Goal: Task Accomplishment & Management: Manage account settings

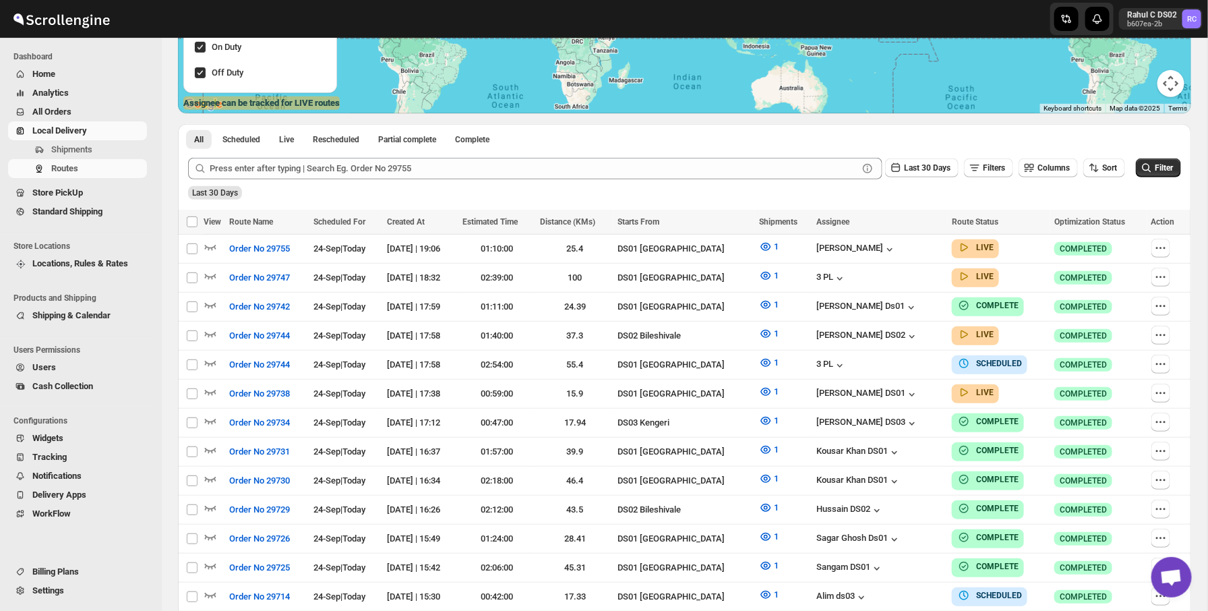
scroll to position [260, 0]
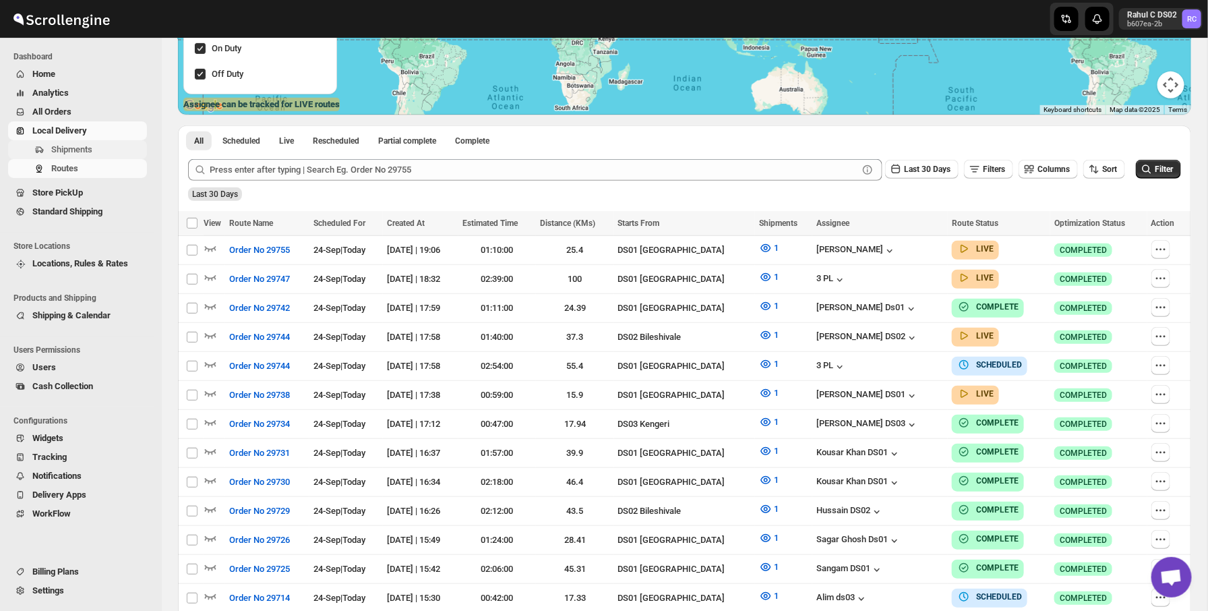
click at [117, 148] on span "Shipments" at bounding box center [97, 149] width 93 height 13
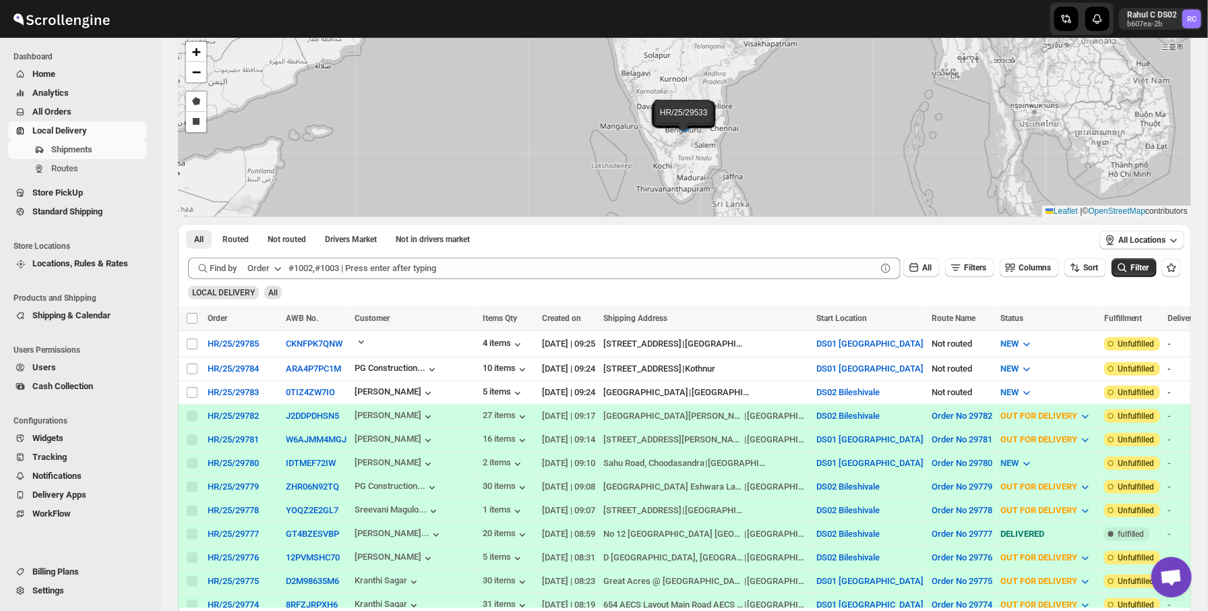
scroll to position [154, 0]
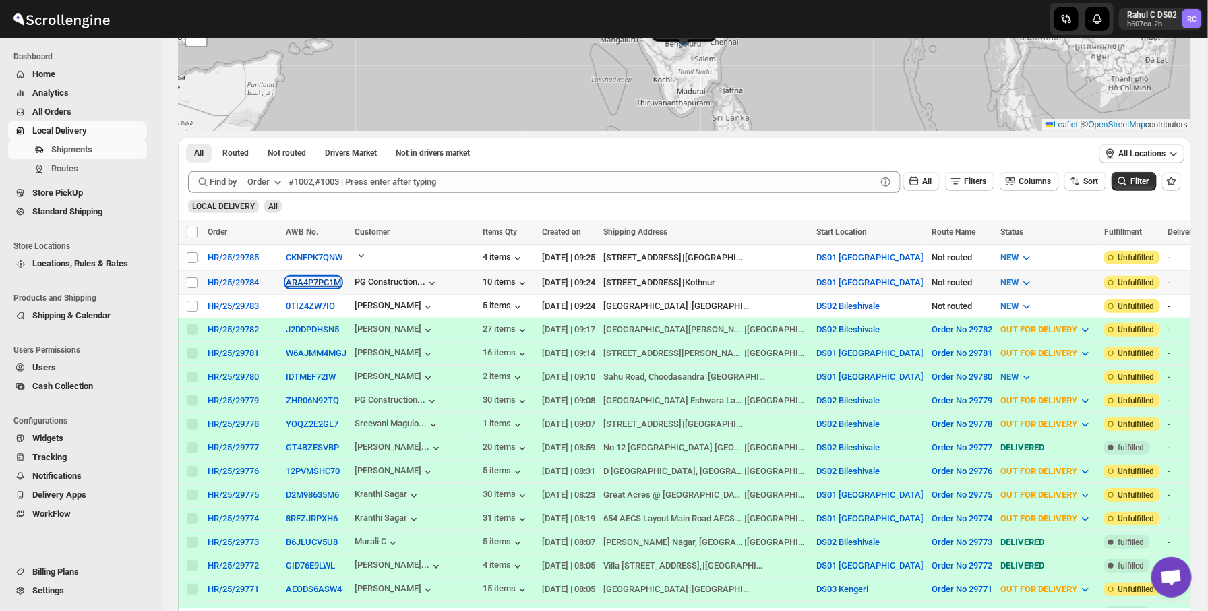
click at [307, 283] on button "ARA4P7PC1M" at bounding box center [313, 282] width 55 height 10
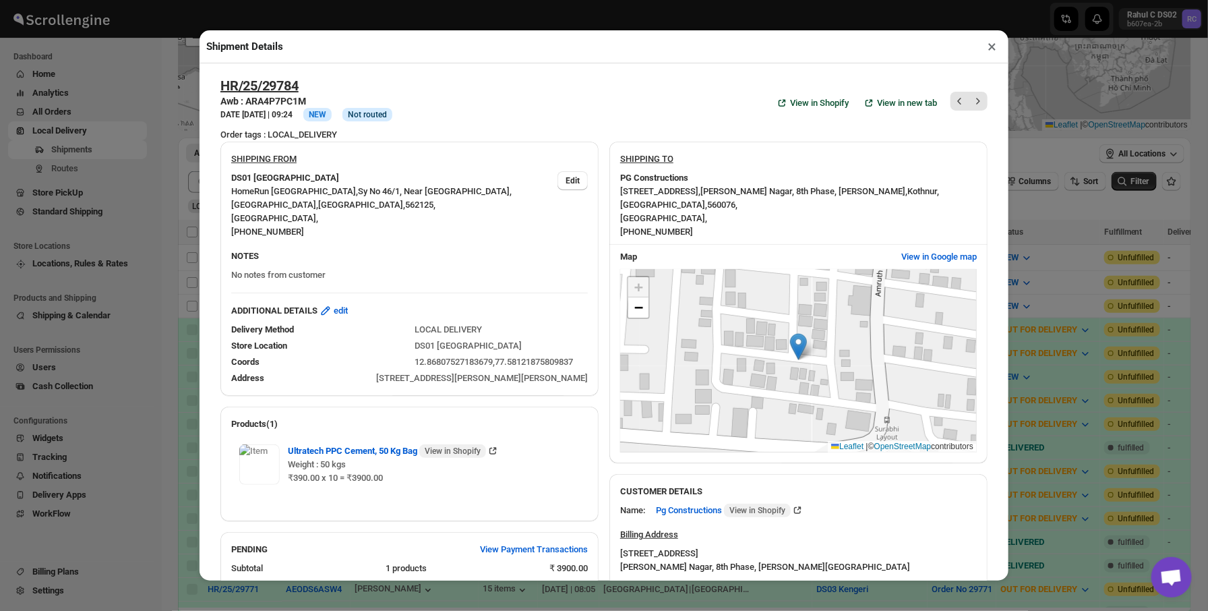
scroll to position [40, 0]
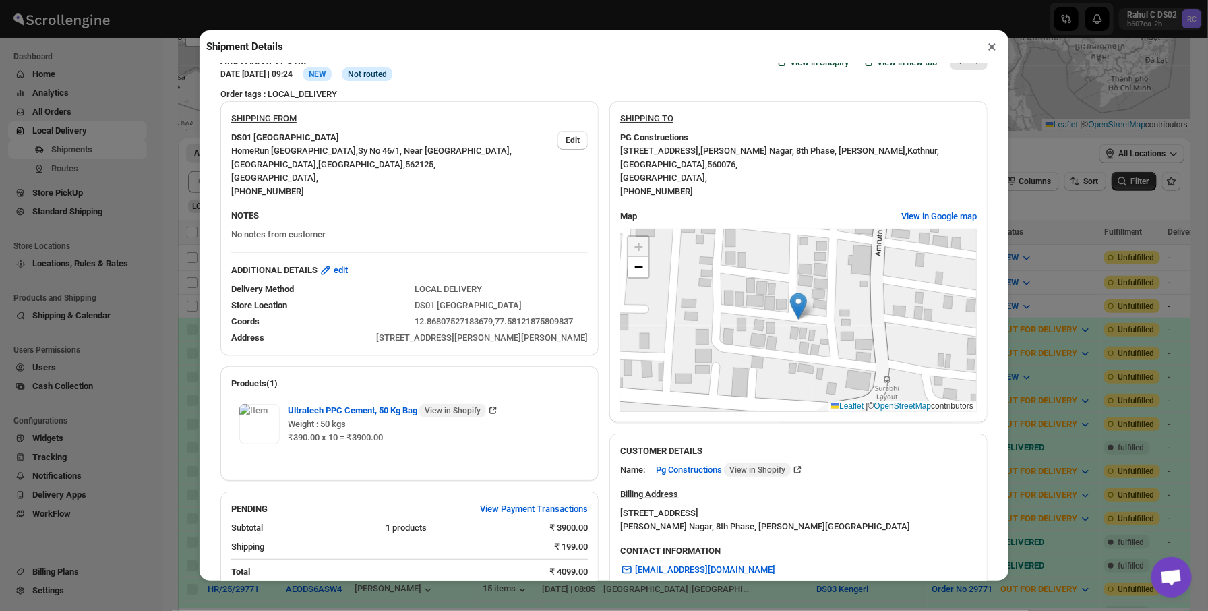
click at [1086, 217] on div "Shipment Details × HR/25/29784 Awb : ARA4P7PC1M DATE [DATE] | 09:24 Info NEW In…" at bounding box center [604, 305] width 1208 height 611
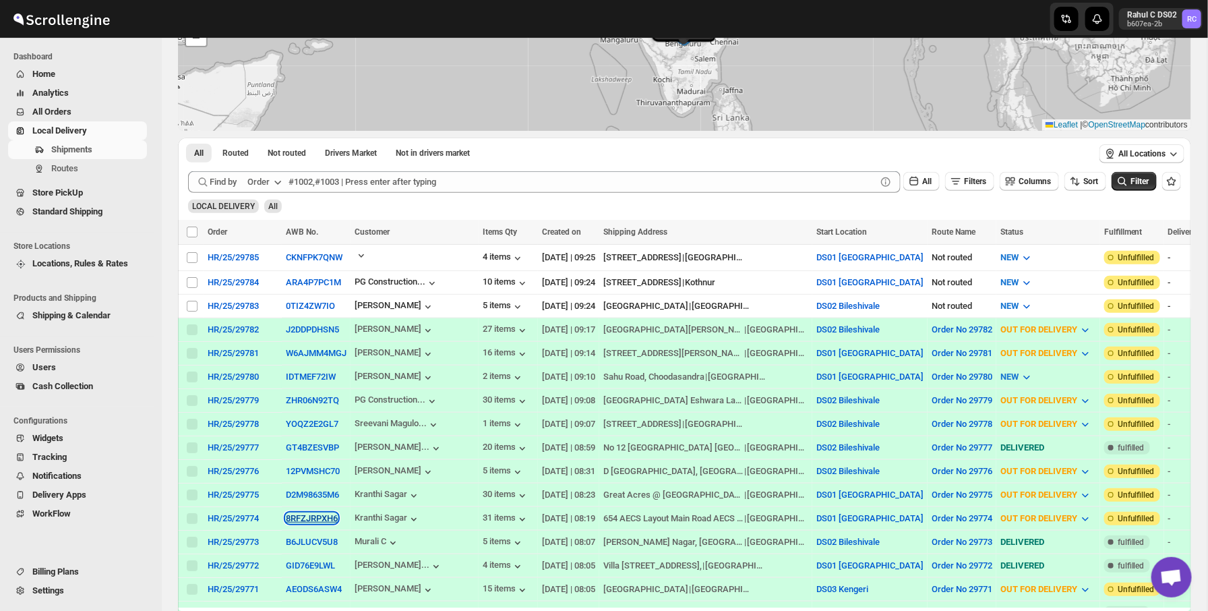
click at [316, 514] on button "8RFZJRPXH6" at bounding box center [312, 518] width 52 height 10
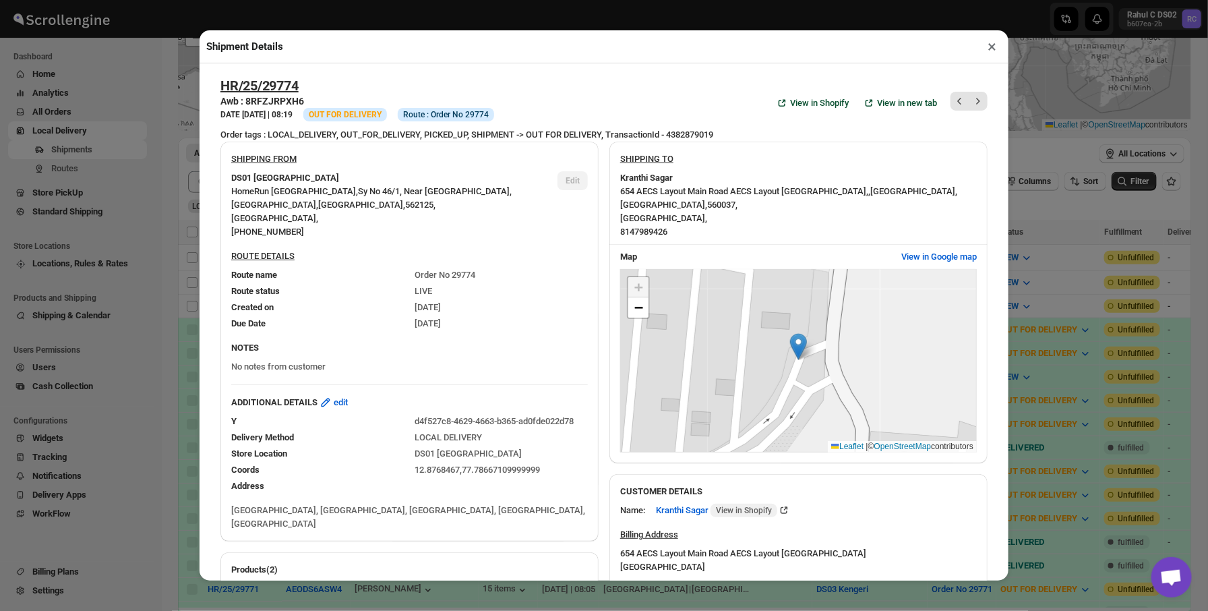
click at [662, 204] on div "[STREET_ADDRESS] , 8147989426" at bounding box center [798, 212] width 357 height 54
click at [662, 210] on div "[STREET_ADDRESS] , 8147989426" at bounding box center [798, 212] width 357 height 54
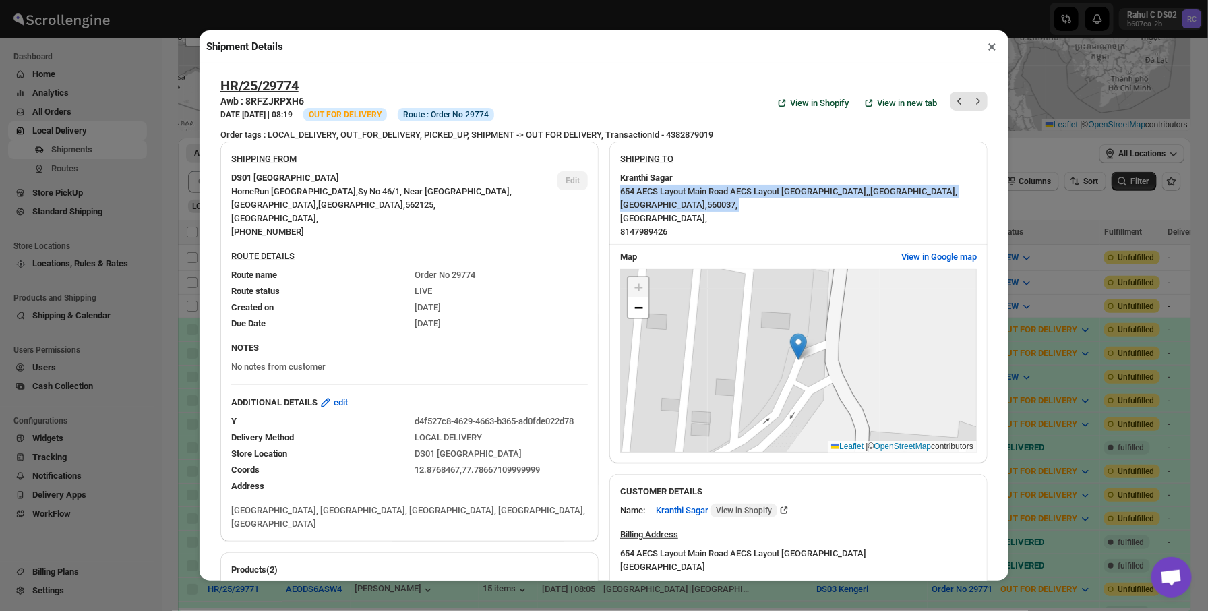
click at [705, 185] on div "[STREET_ADDRESS] , 8147989426" at bounding box center [798, 212] width 357 height 54
click at [680, 202] on div "[STREET_ADDRESS] , 8147989426" at bounding box center [798, 212] width 357 height 54
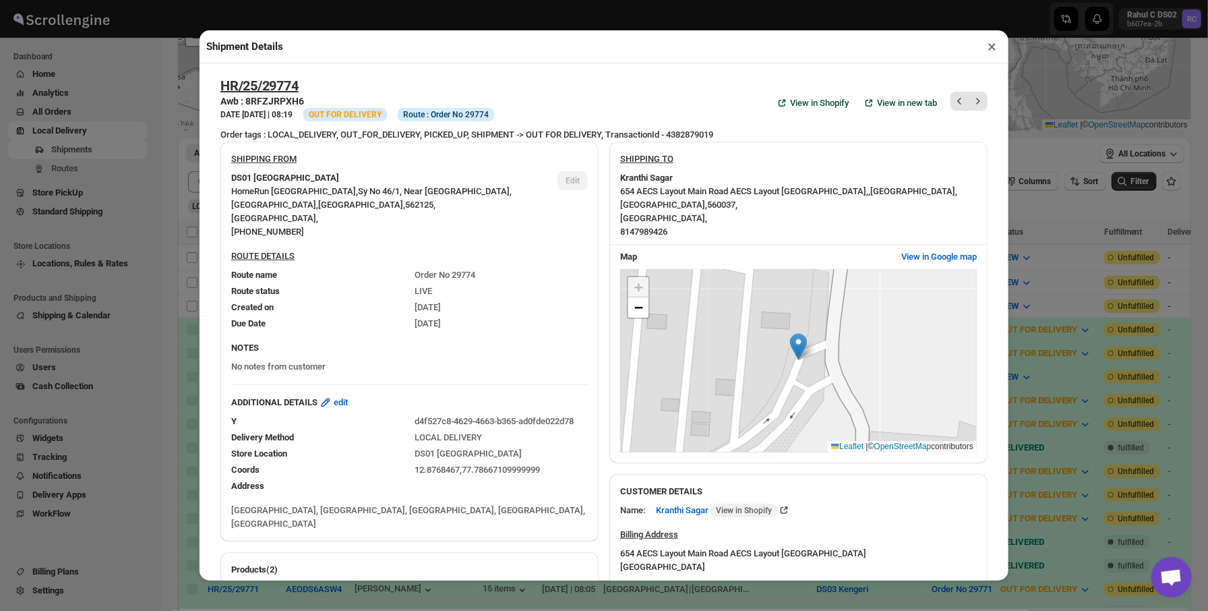
click at [680, 202] on div "[STREET_ADDRESS] , 8147989426" at bounding box center [798, 212] width 357 height 54
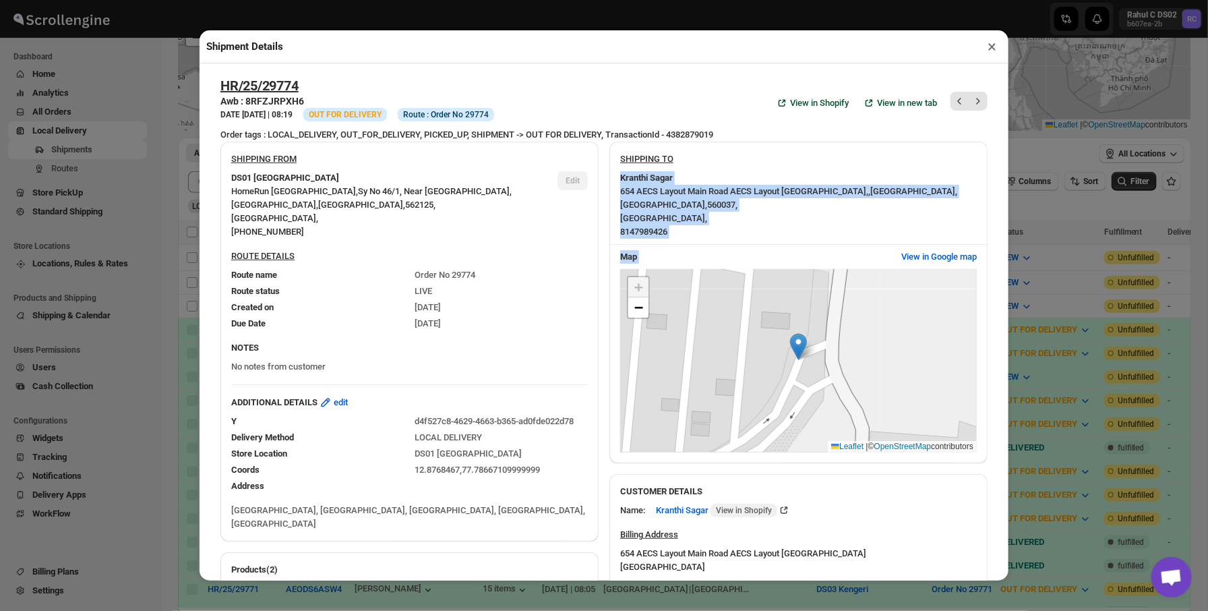
drag, startPoint x: 610, startPoint y: 167, endPoint x: 756, endPoint y: 293, distance: 192.6
click at [756, 293] on div "SHIPPING TO [PERSON_NAME] [STREET_ADDRESS] , 8147989426 Map View in Google map …" at bounding box center [798, 303] width 378 height 322
click at [732, 233] on div "[STREET_ADDRESS] , 8147989426" at bounding box center [798, 212] width 357 height 54
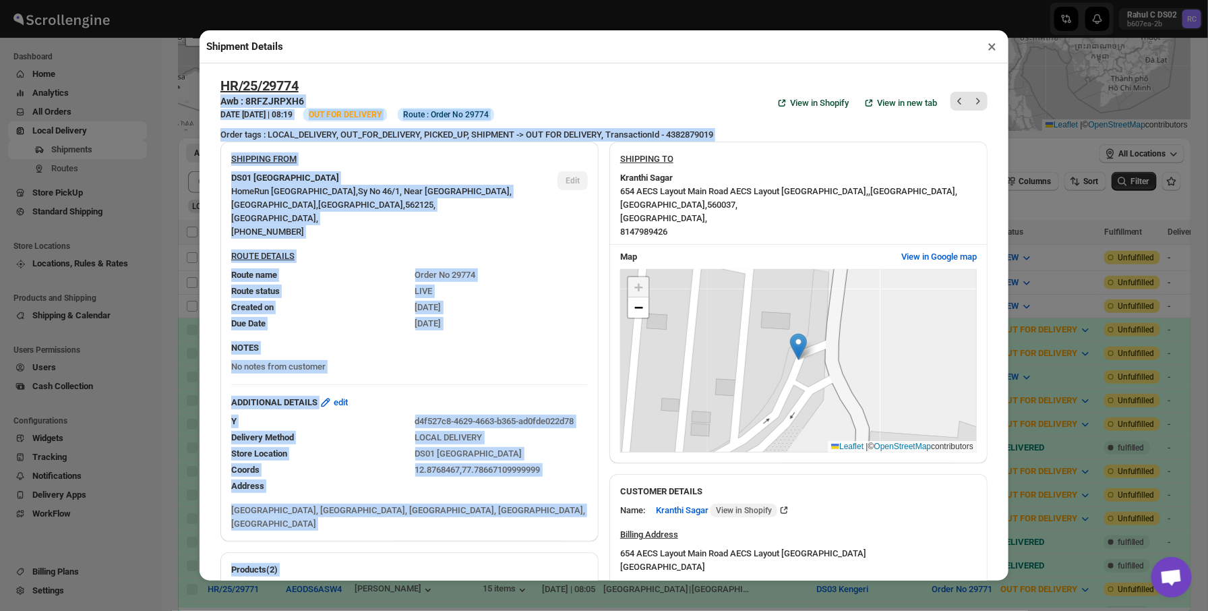
drag, startPoint x: 732, startPoint y: 233, endPoint x: 605, endPoint y: 82, distance: 197.2
click at [605, 82] on div "HR/25/29774 Awb : 8RFZJRPXH6 DATE [DATE] | 08:19 Info OUT FOR DELIVERY Info Rou…" at bounding box center [603, 103] width 767 height 51
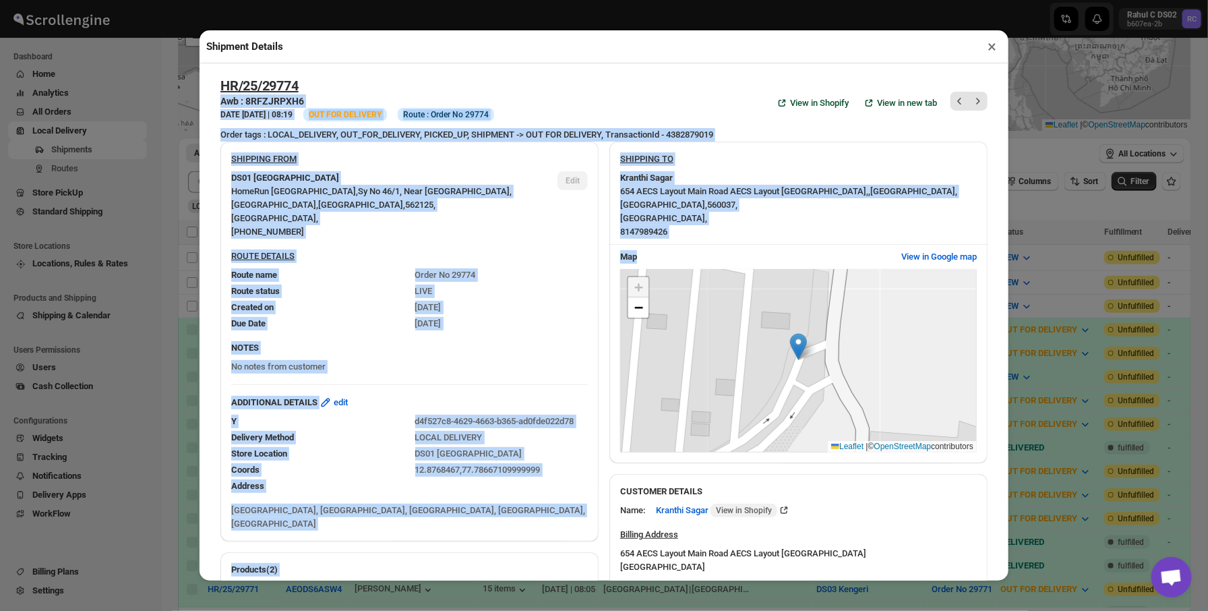
drag, startPoint x: 605, startPoint y: 82, endPoint x: 727, endPoint y: 240, distance: 199.5
click at [727, 240] on div "Map View in Google map" at bounding box center [792, 251] width 367 height 24
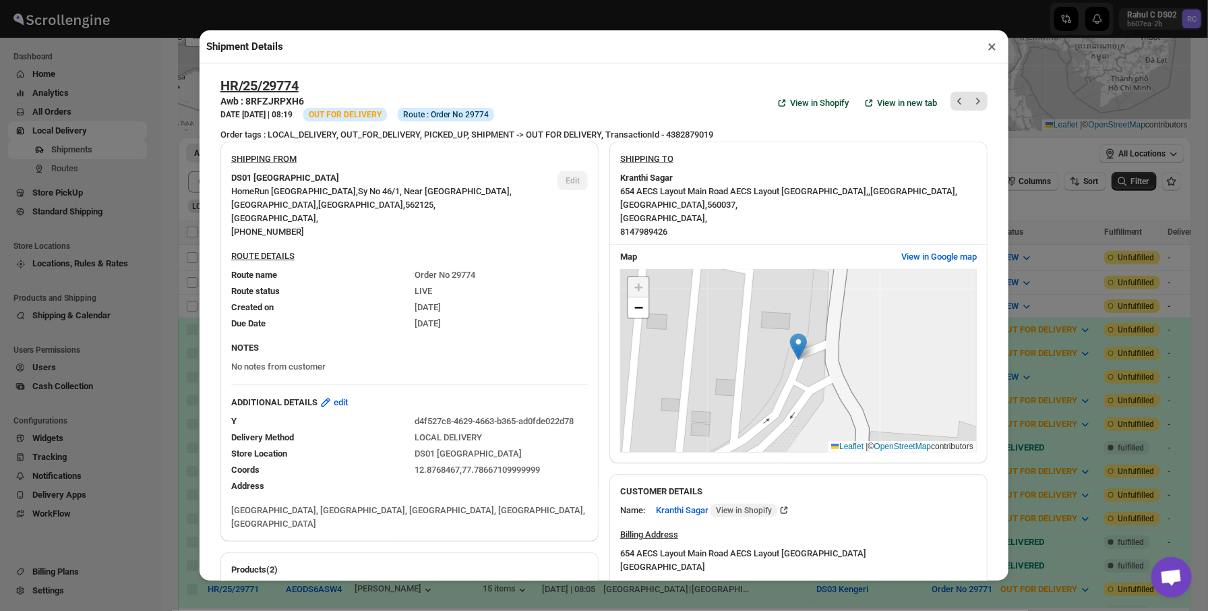
click at [109, 183] on div "Shipment Details × HR/25/29774 Awb : 8RFZJRPXH6 DATE [DATE] | 08:19 Info OUT FO…" at bounding box center [604, 305] width 1208 height 611
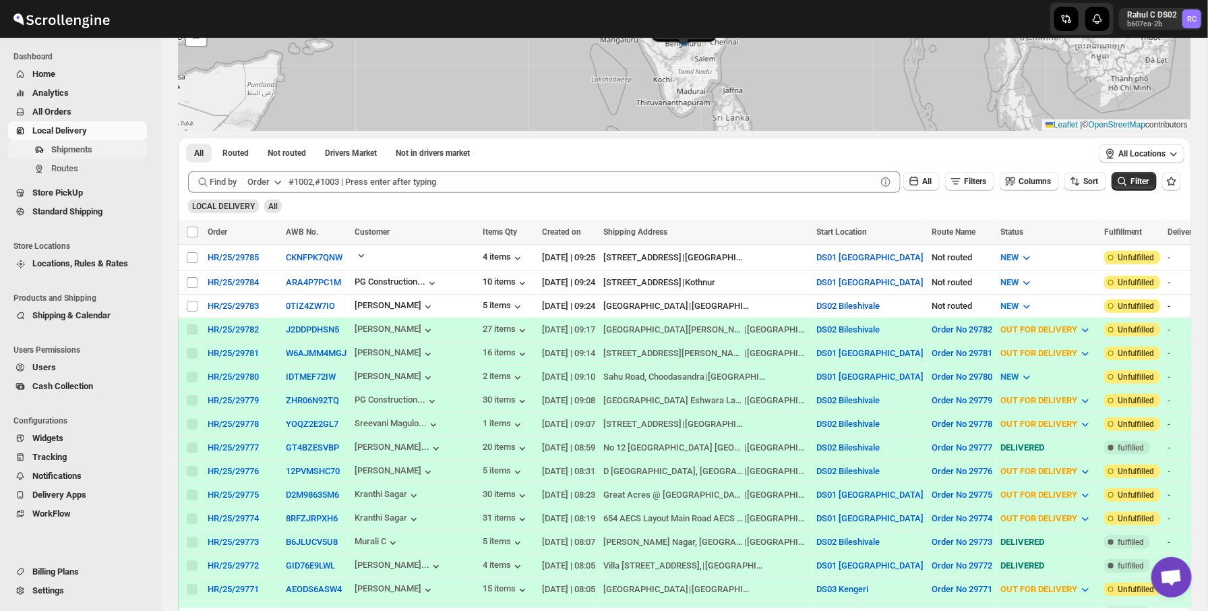
click at [109, 143] on span "Shipments" at bounding box center [97, 149] width 93 height 13
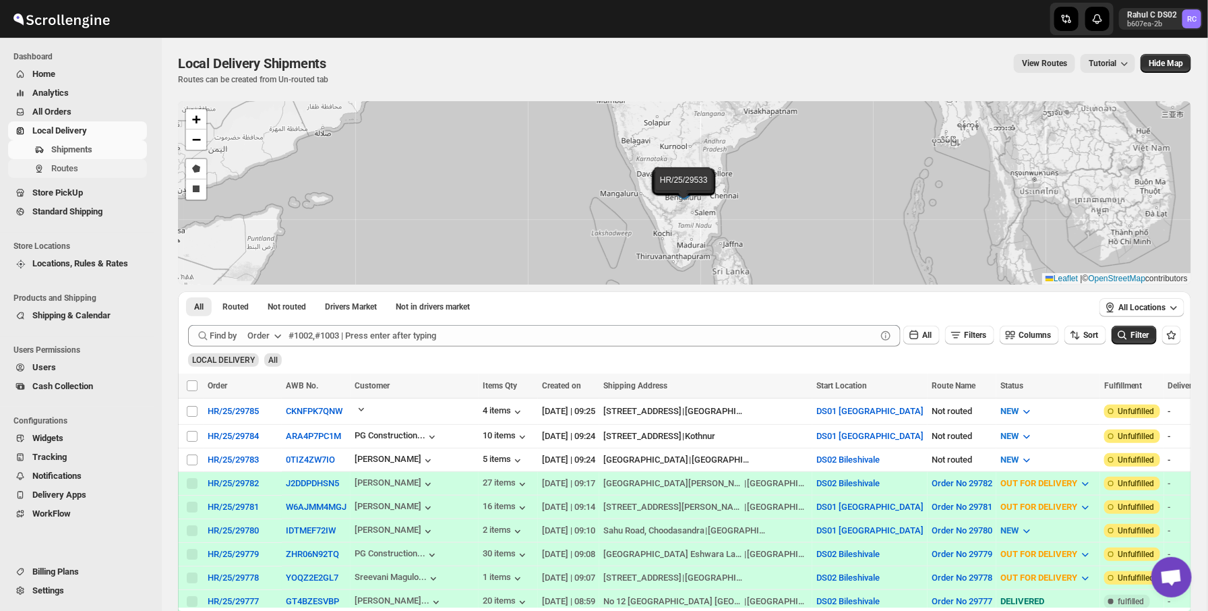
click at [80, 164] on span "Routes" at bounding box center [97, 168] width 93 height 13
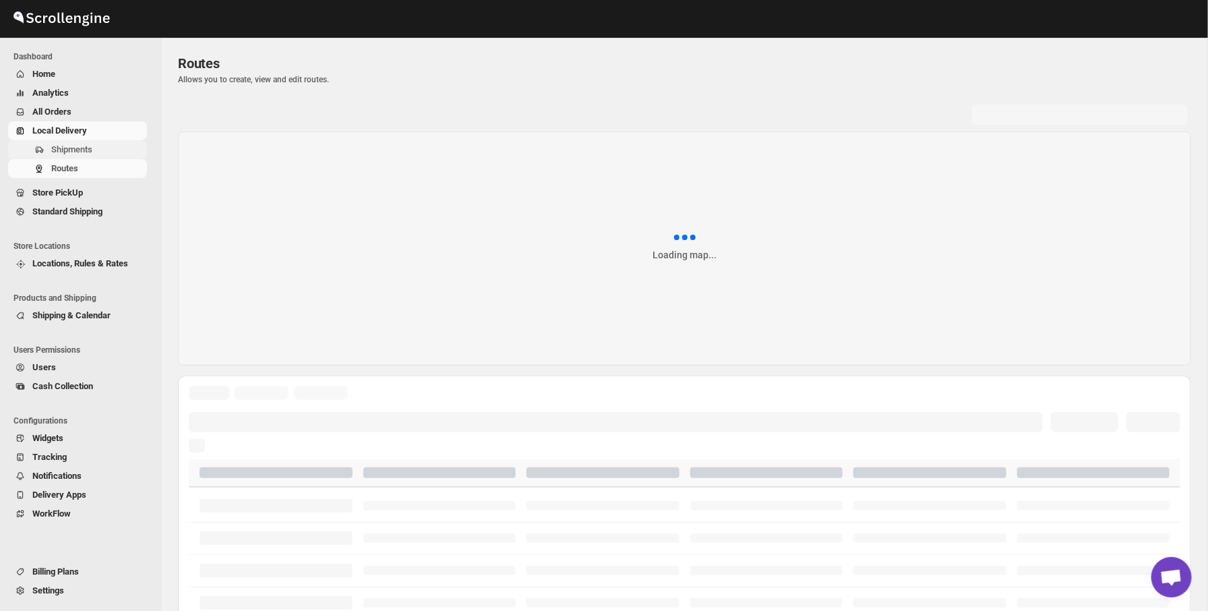
click at [79, 155] on span "Shipments" at bounding box center [97, 149] width 93 height 13
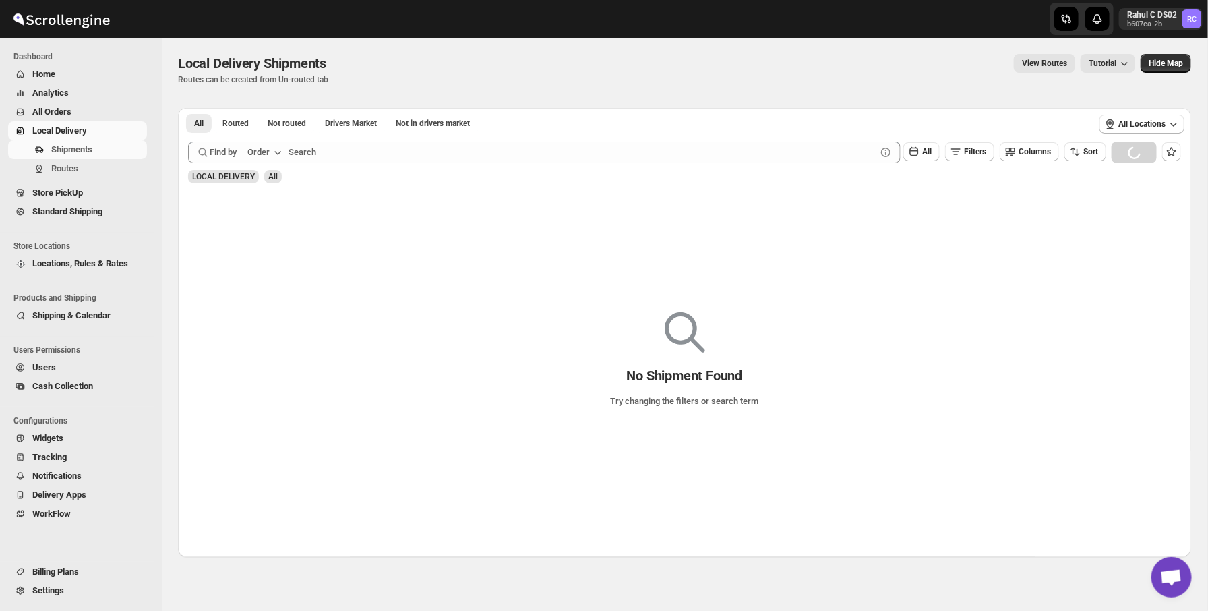
click at [37, 594] on span "Settings" at bounding box center [48, 590] width 32 height 10
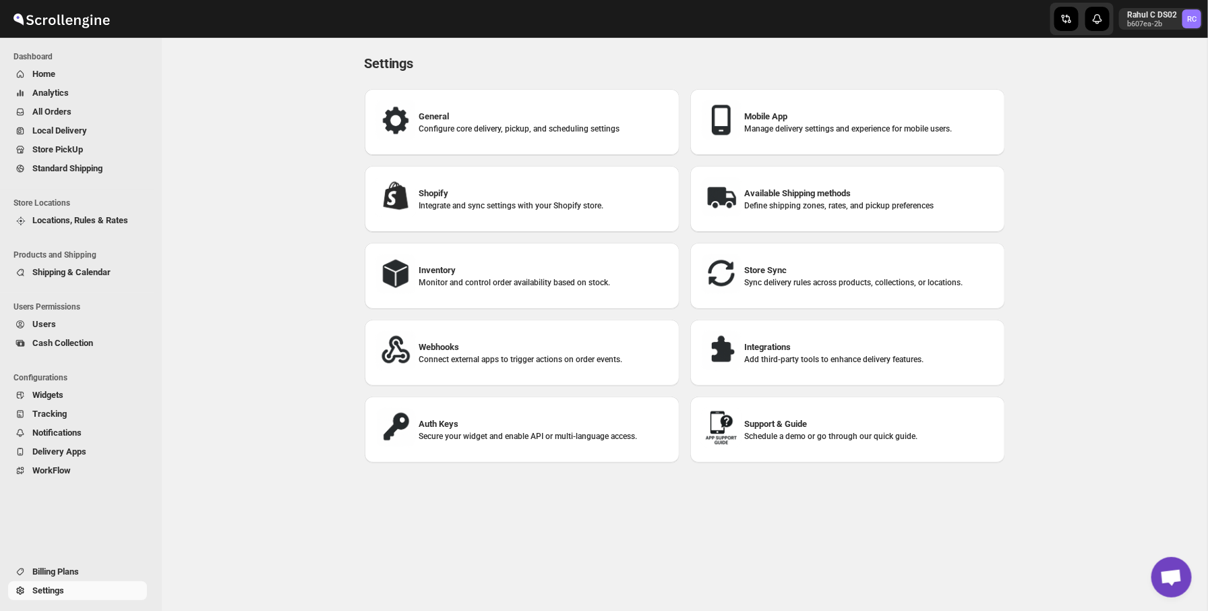
scroll to position [67, 0]
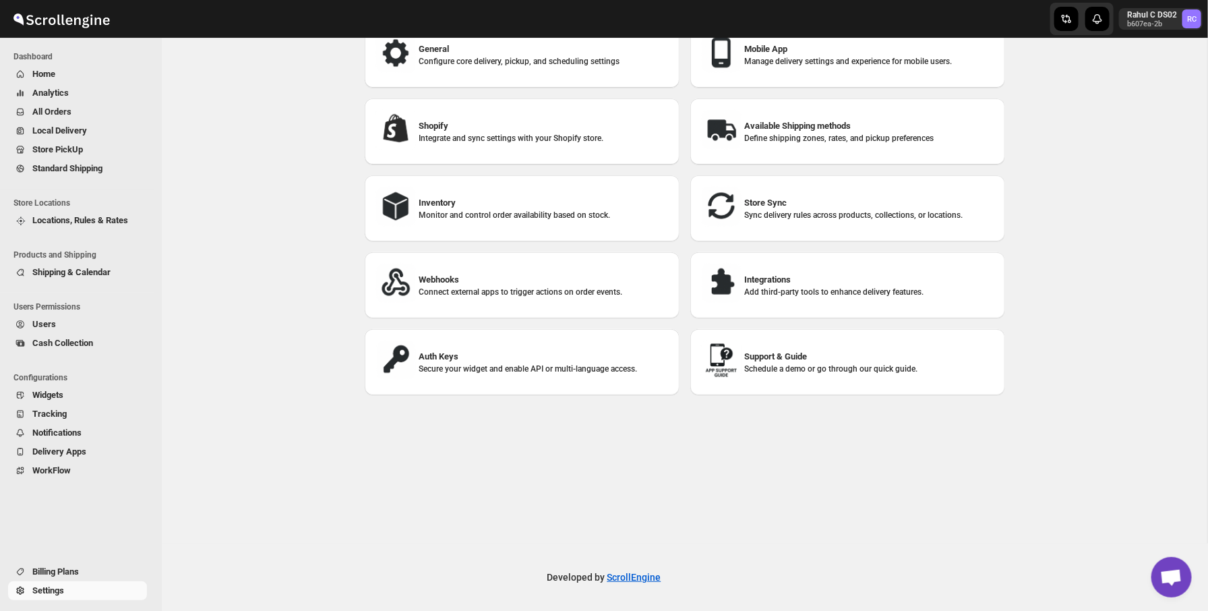
click at [561, 68] on div "General Configure core delivery, pickup, and scheduling settings" at bounding box center [522, 54] width 293 height 44
select select "m"
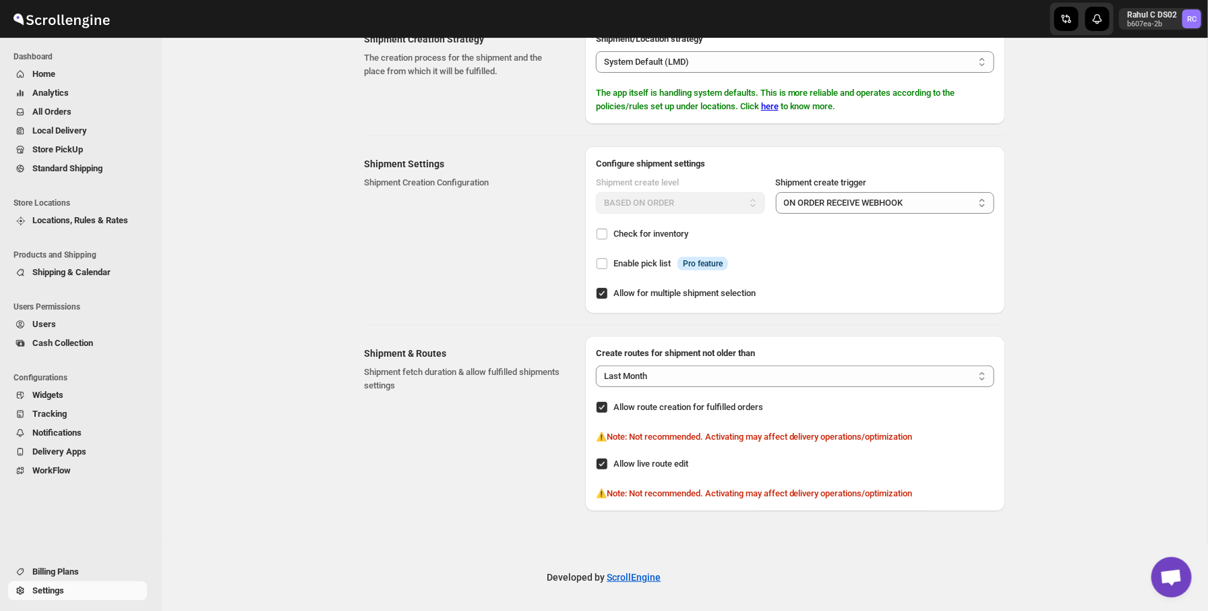
click at [392, 154] on div "Shipment Settings Shipment Creation Configuration" at bounding box center [470, 229] width 210 height 167
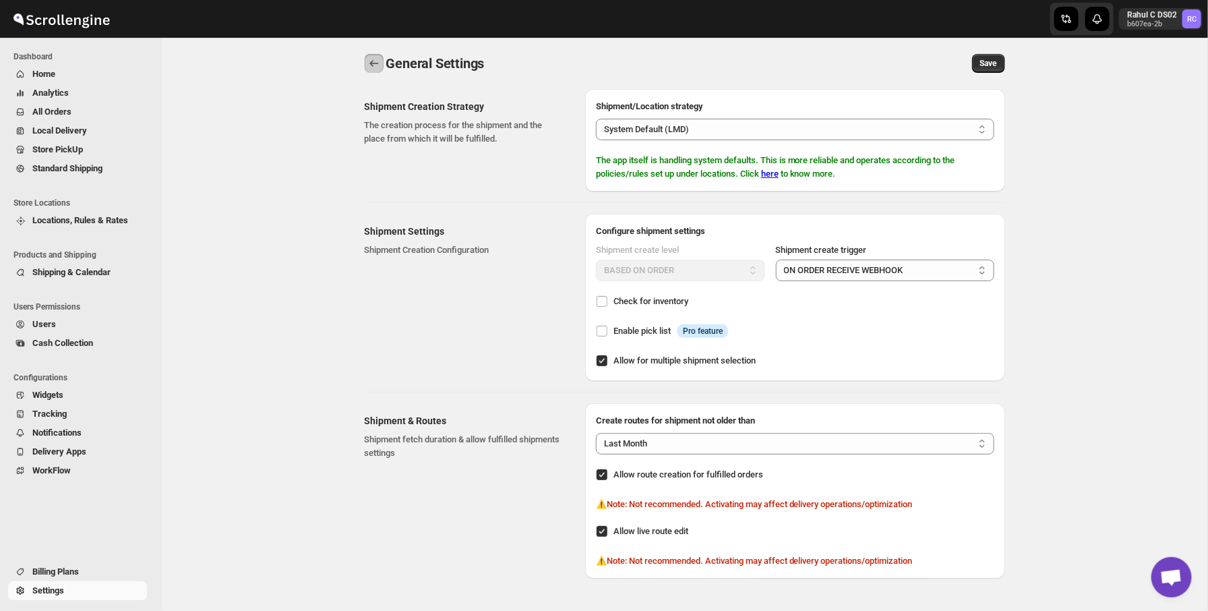
click at [371, 65] on icon "back" at bounding box center [373, 63] width 9 height 7
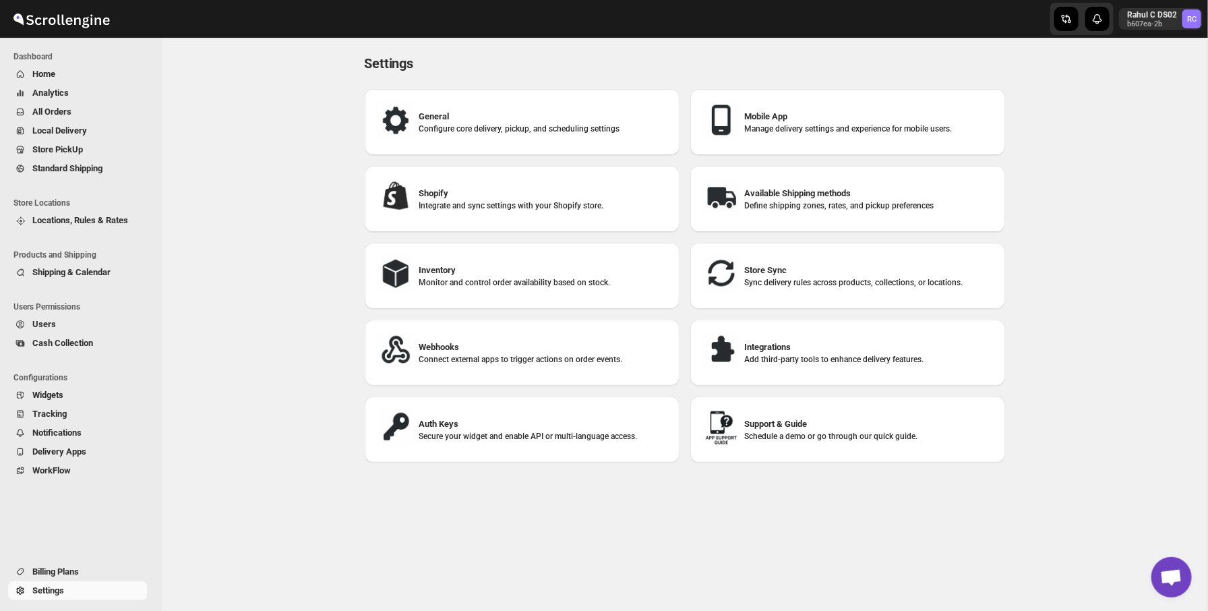
click at [754, 160] on div "General Configure core delivery, pickup, and scheduling settings Mobile App Man…" at bounding box center [679, 275] width 651 height 395
click at [760, 130] on p "Manage delivery settings and experience for mobile users." at bounding box center [869, 128] width 249 height 11
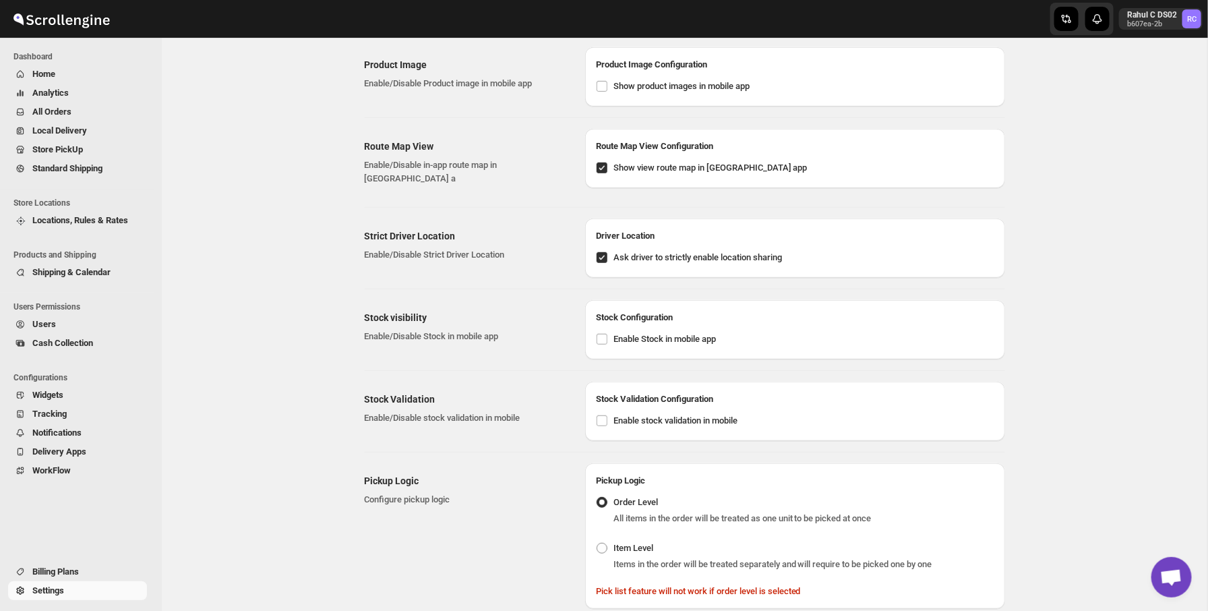
scroll to position [282, 0]
click at [452, 228] on h2 "Strict Driver Location" at bounding box center [464, 234] width 199 height 13
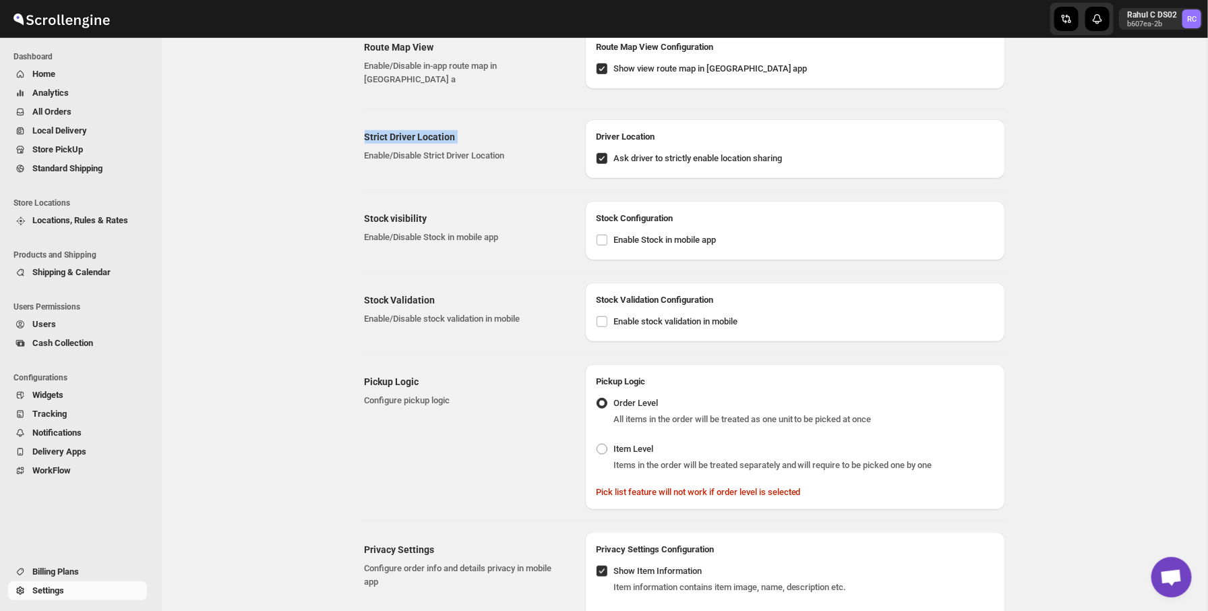
scroll to position [392, 0]
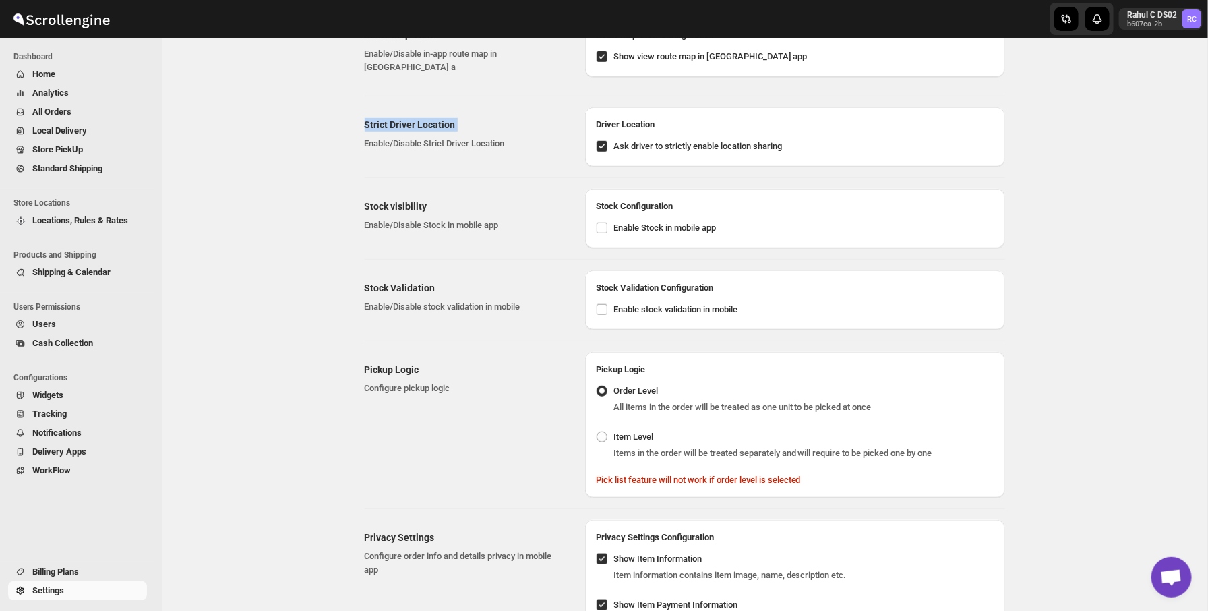
click at [452, 225] on div "Stock visibility Enable/Disable Stock in mobile app" at bounding box center [470, 218] width 210 height 59
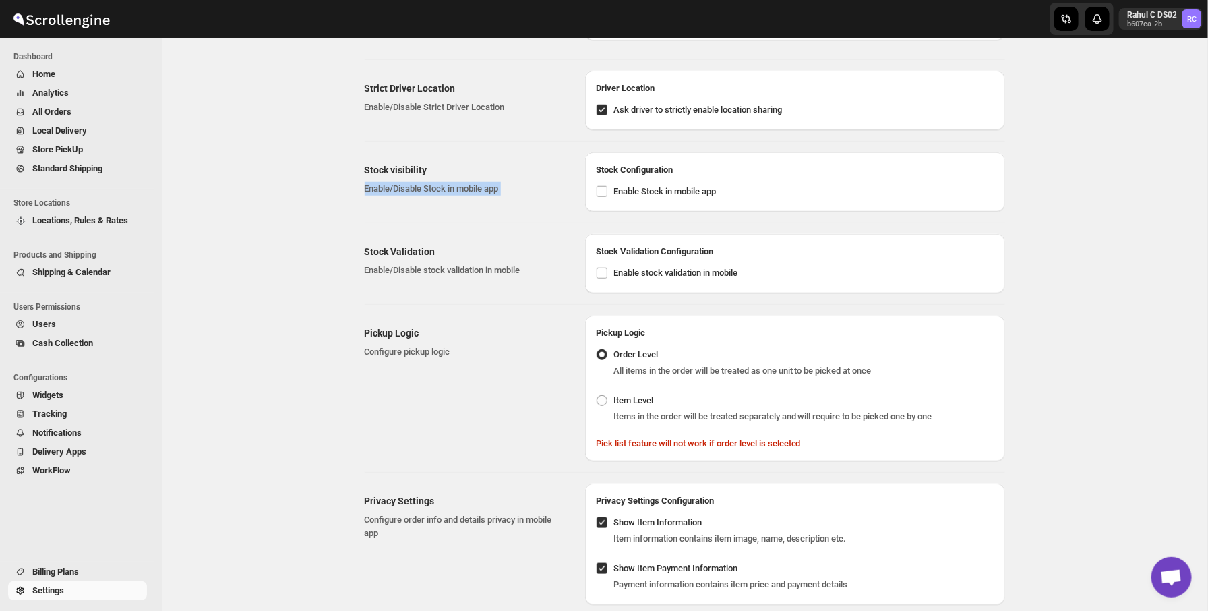
scroll to position [437, 0]
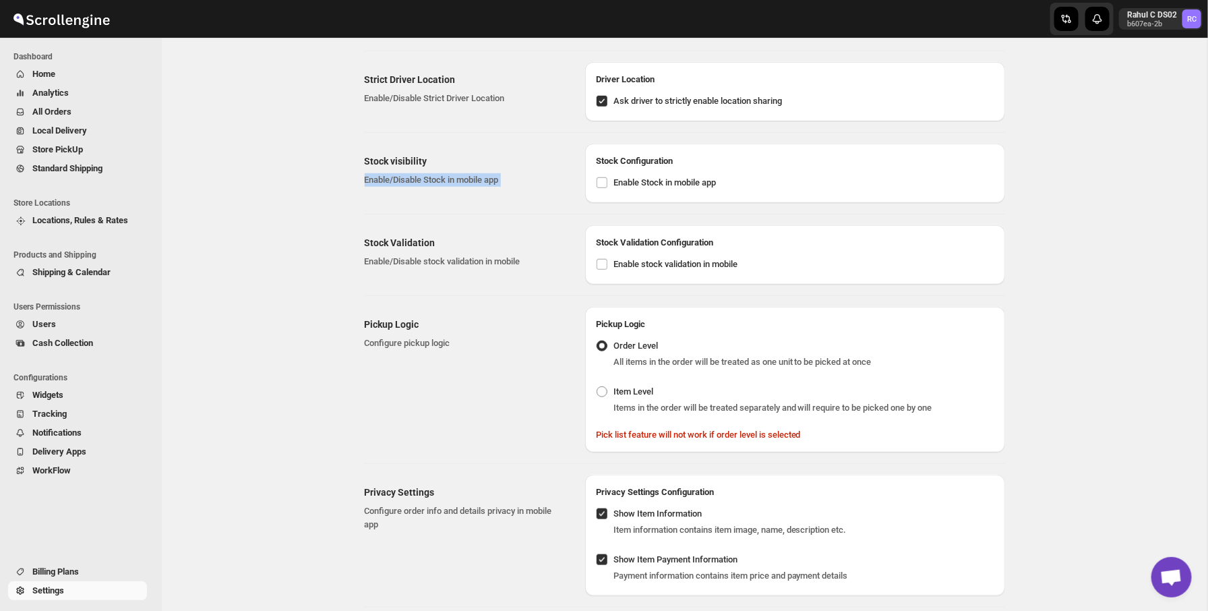
click at [452, 225] on div "Stock Validation Enable/Disable stock validation in mobile" at bounding box center [470, 254] width 210 height 59
click at [450, 269] on div "Stock Validation Enable/Disable stock validation in mobile" at bounding box center [470, 254] width 210 height 59
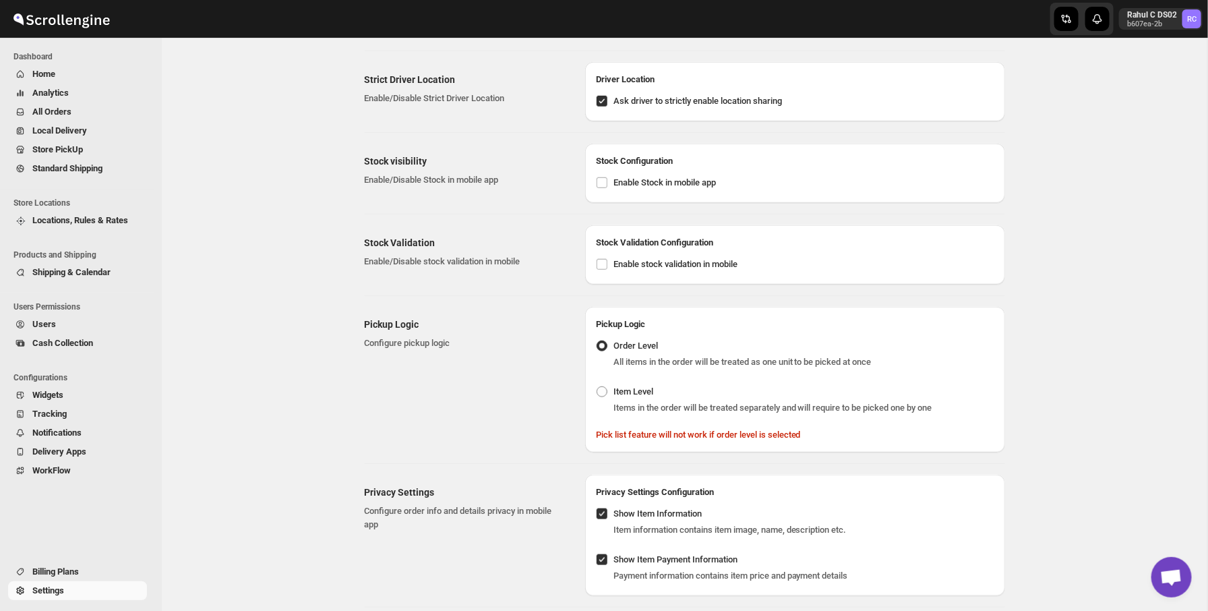
click at [450, 269] on div "Stock Validation Enable/Disable stock validation in mobile" at bounding box center [470, 254] width 210 height 59
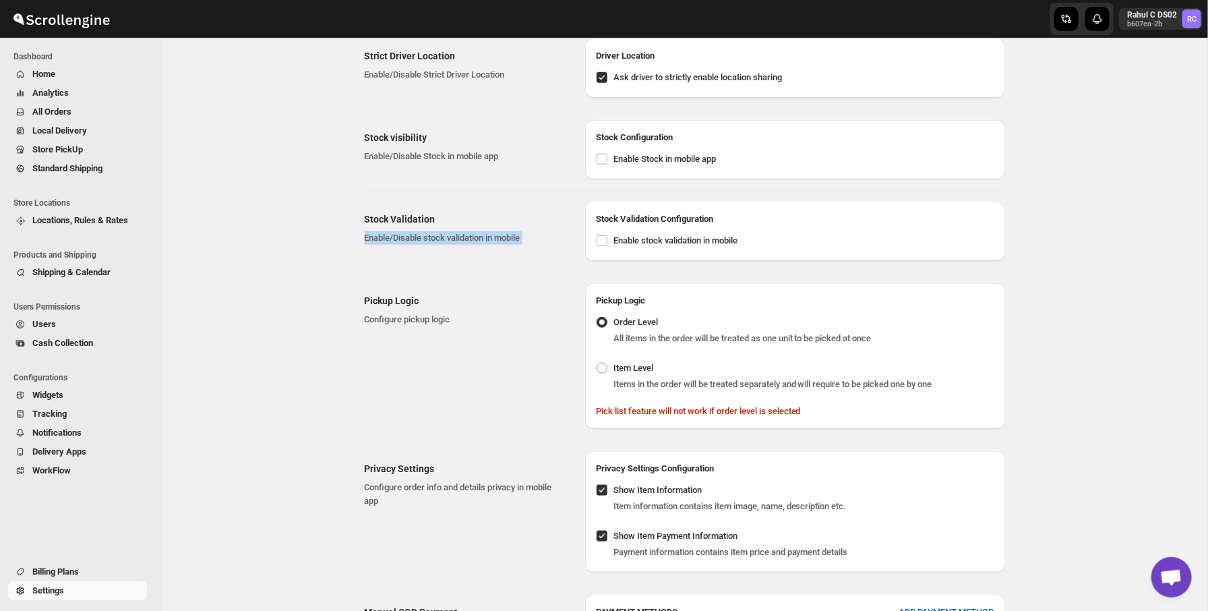
click at [450, 272] on div "Pickup Logic Configure pickup logic Pickup Logic Order Level All items in the o…" at bounding box center [679, 350] width 651 height 156
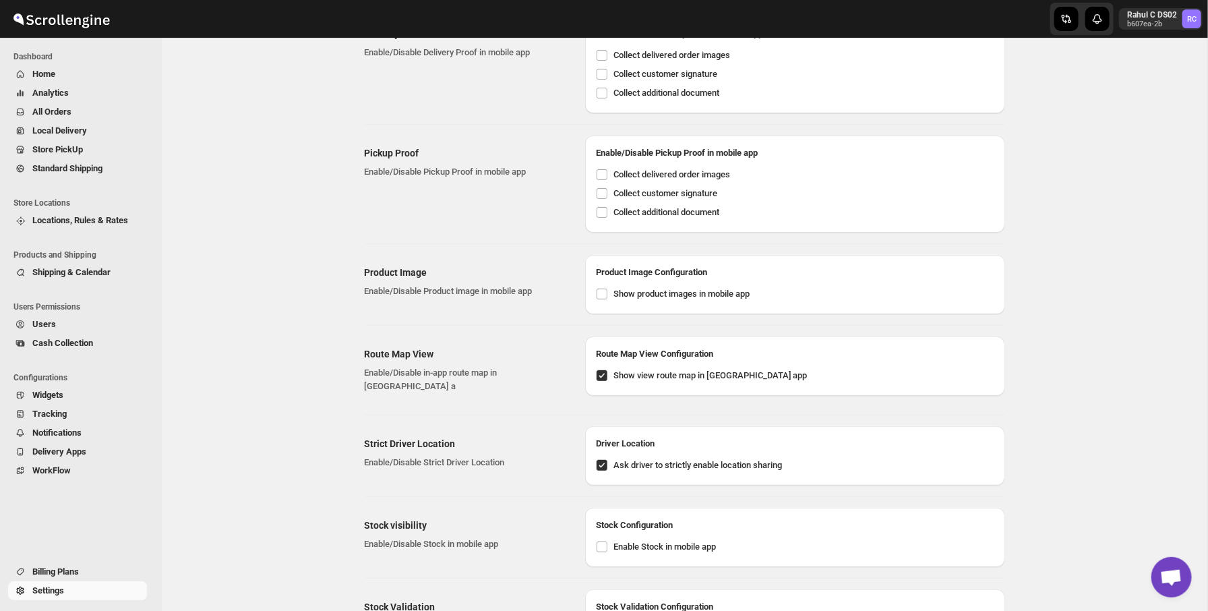
scroll to position [0, 0]
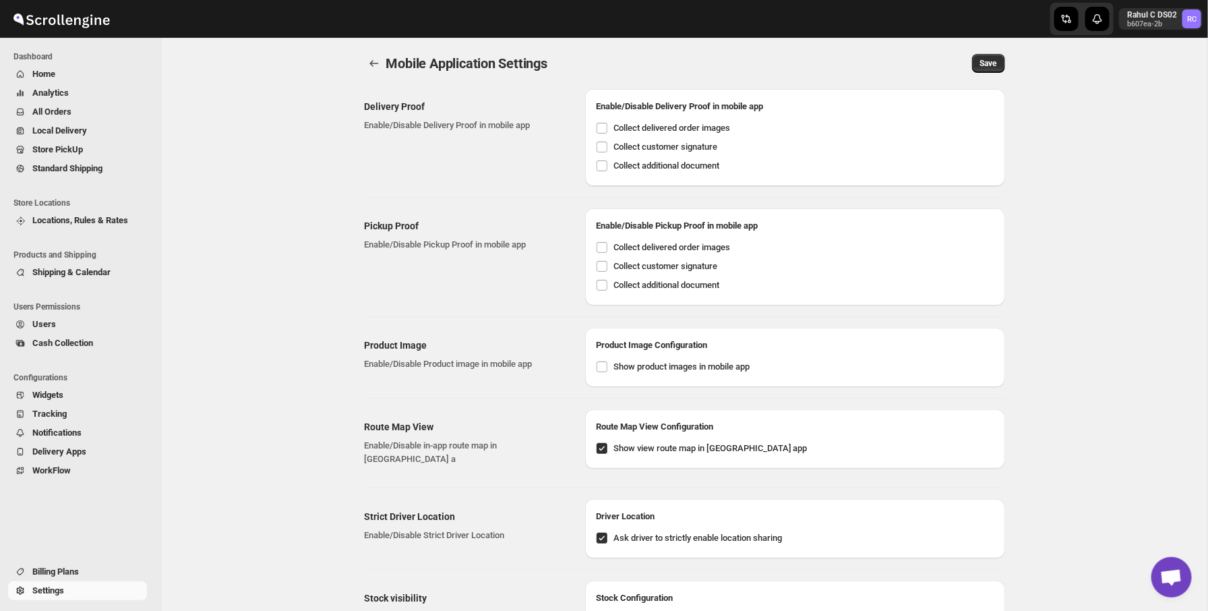
click at [450, 269] on div "Pickup Proof Enable/Disable Pickup Proof in mobile app" at bounding box center [470, 256] width 210 height 97
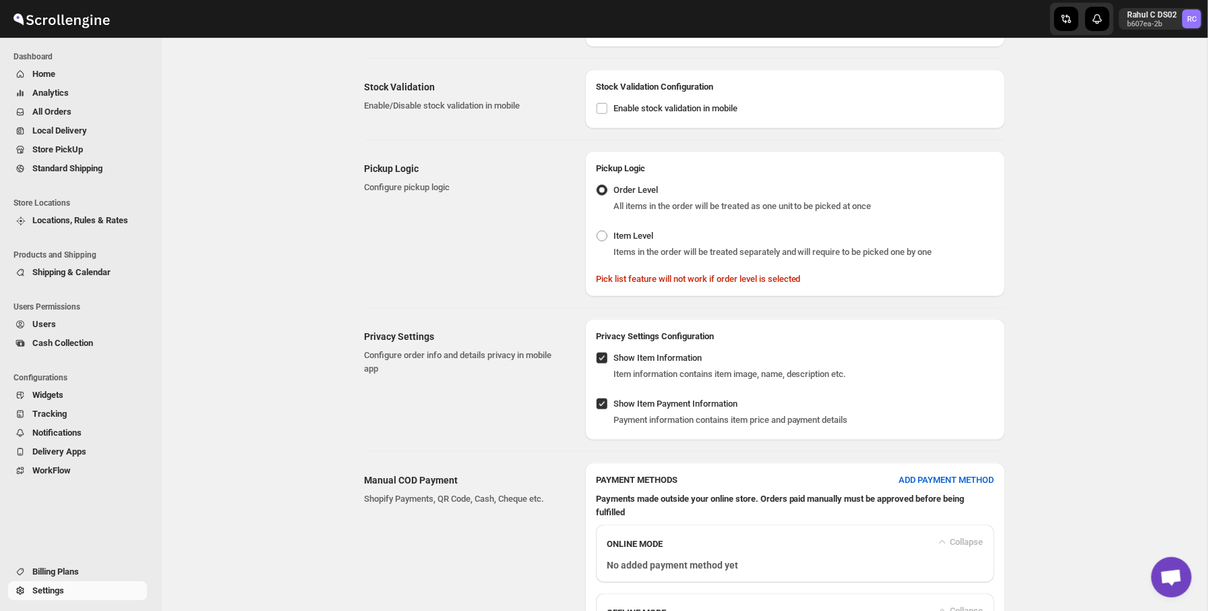
scroll to position [447, 0]
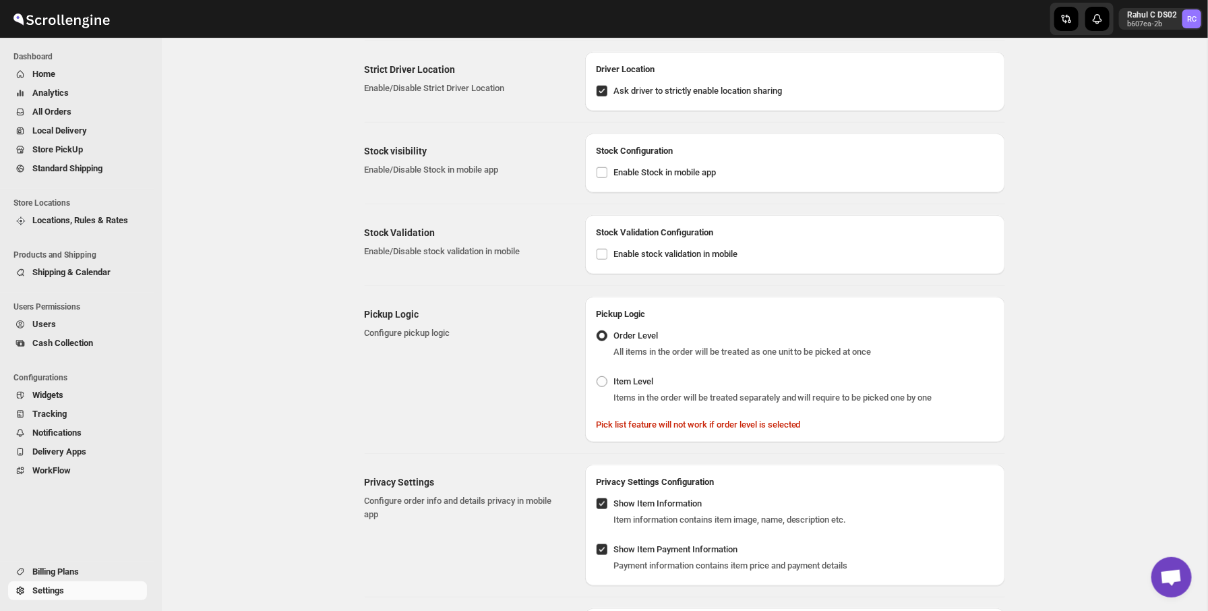
click at [517, 427] on div "Pickup Logic Configure pickup logic" at bounding box center [470, 370] width 210 height 146
